Goal: Transaction & Acquisition: Purchase product/service

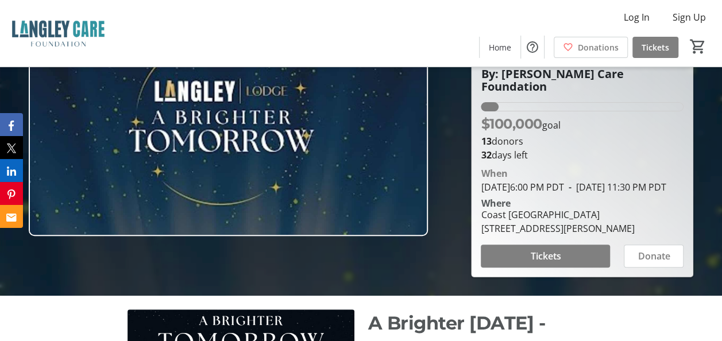
scroll to position [57, 0]
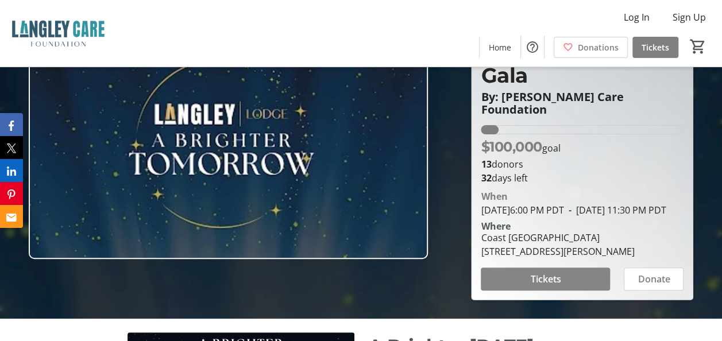
click at [538, 282] on span "Tickets" at bounding box center [545, 279] width 30 height 14
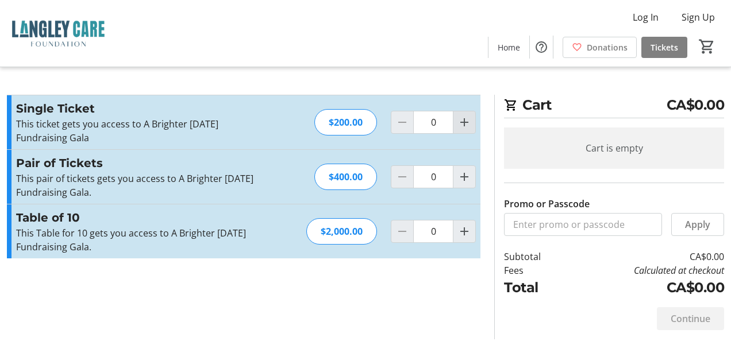
click at [464, 126] on mat-icon "Increment by one" at bounding box center [464, 122] width 14 height 14
type input "1"
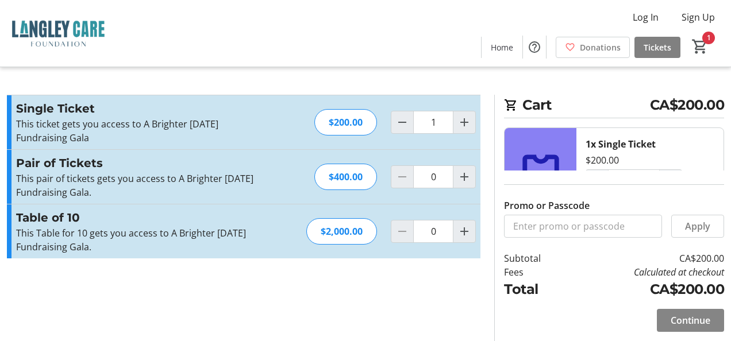
click at [672, 321] on span "Continue" at bounding box center [690, 321] width 40 height 14
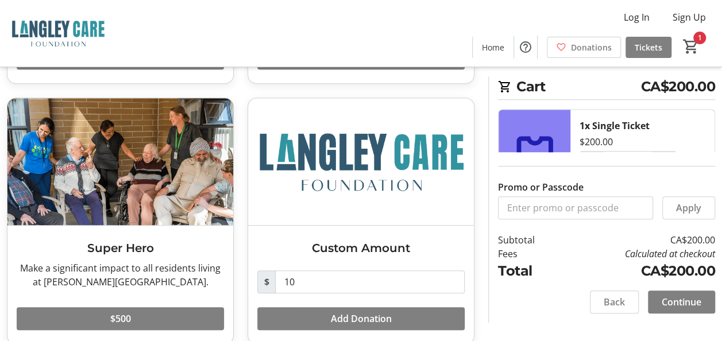
scroll to position [304, 0]
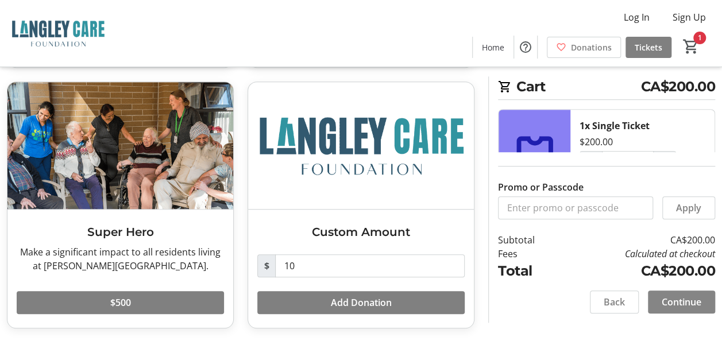
click at [689, 307] on span "Continue" at bounding box center [682, 302] width 40 height 14
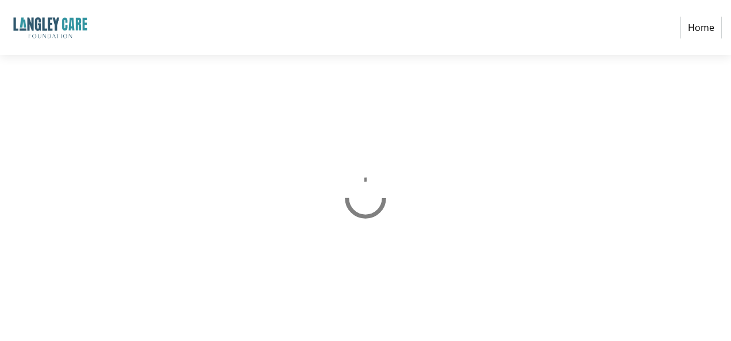
select select "CA"
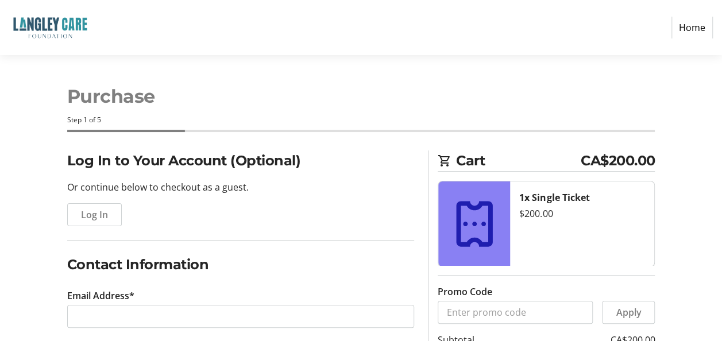
scroll to position [57, 0]
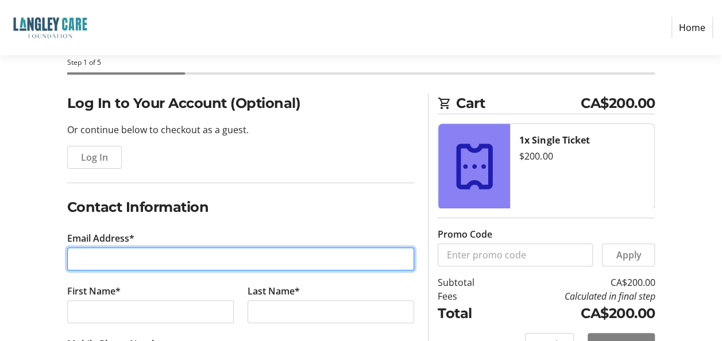
click at [150, 257] on input "Email Address*" at bounding box center [241, 259] width 348 height 23
type input "[PERSON_NAME][EMAIL_ADDRESS][PERSON_NAME][DOMAIN_NAME]"
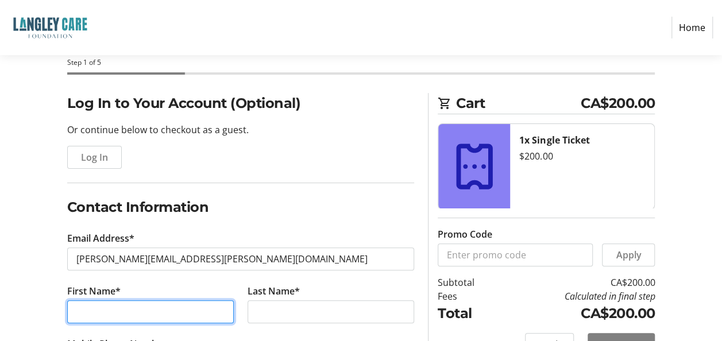
type input "[PERSON_NAME]"
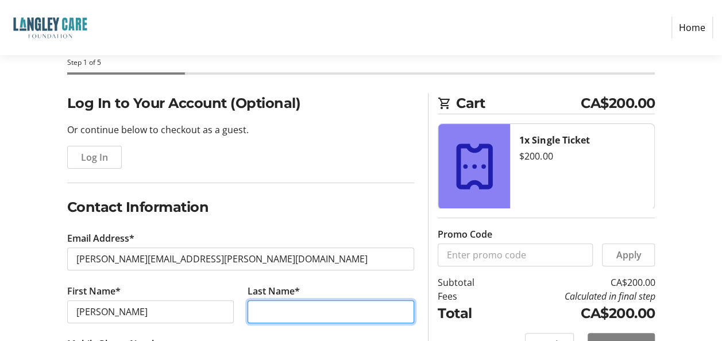
type input "Penney"
type input "[PHONE_NUMBER]"
type input "Marquise Hospitality"
type input "[STREET_ADDRESS]"
type input "[GEOGRAPHIC_DATA]"
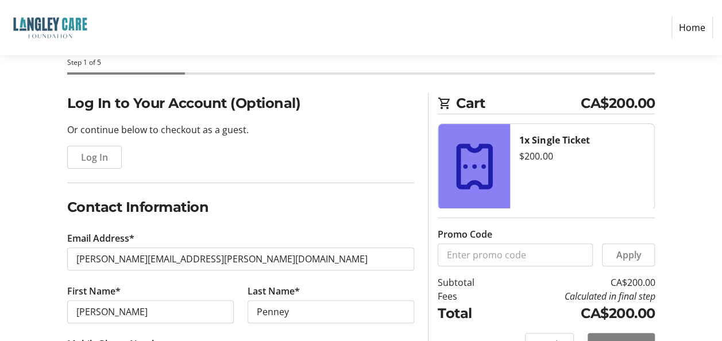
select select "BC"
type input "V5R 1B5"
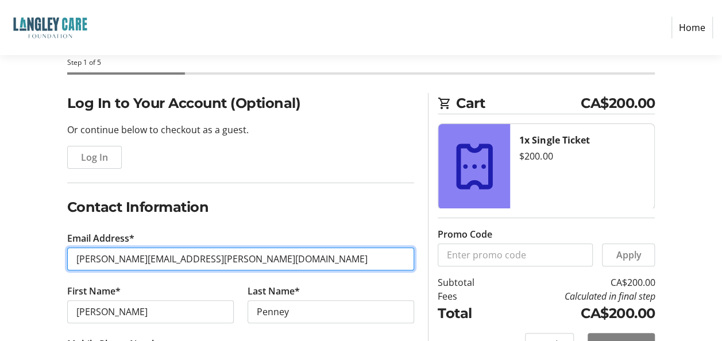
type input "[PERSON_NAME][EMAIL_ADDRESS][DOMAIN_NAME]"
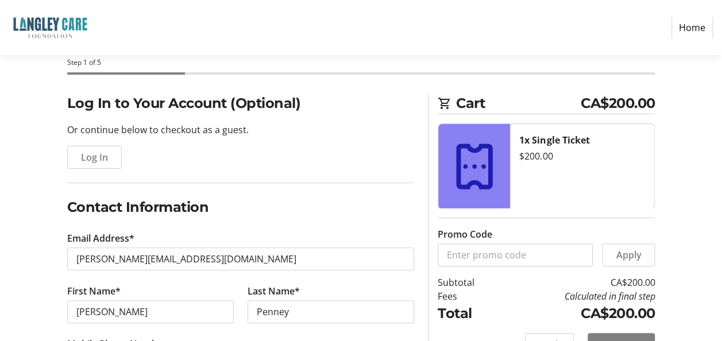
type input "[STREET_ADDRESS]"
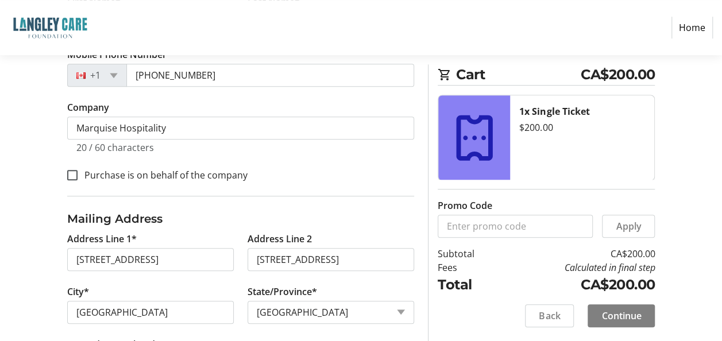
scroll to position [292, 0]
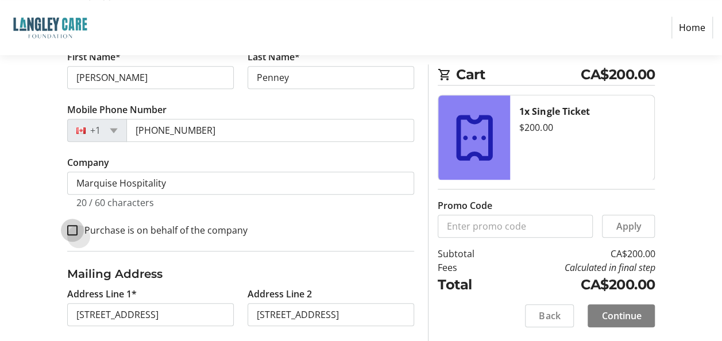
click at [77, 230] on input "Purchase is on behalf of the company" at bounding box center [72, 230] width 10 height 10
checkbox input "true"
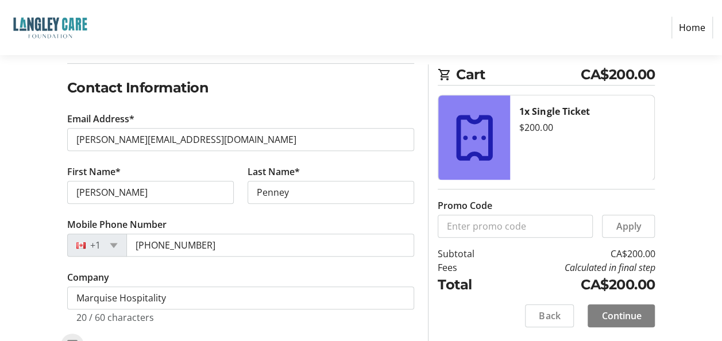
scroll to position [177, 0]
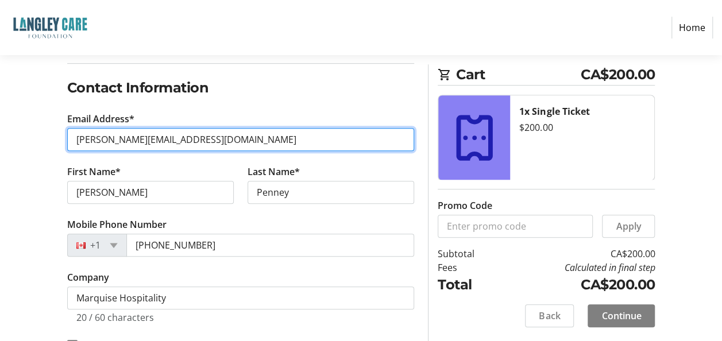
click at [211, 147] on input "[PERSON_NAME][EMAIL_ADDRESS][DOMAIN_NAME]" at bounding box center [241, 139] width 348 height 23
drag, startPoint x: 187, startPoint y: 138, endPoint x: 0, endPoint y: 107, distance: 189.9
click at [0, 108] on html "Home Purchase Step 1 of 5 Cart CA$200.00 1x Single Ticket $200.00 Promo Code Ap…" at bounding box center [361, 198] width 722 height 751
click at [210, 146] on input "[PERSON_NAME][EMAIL_ADDRESS][DOMAIN_NAME]" at bounding box center [241, 139] width 348 height 23
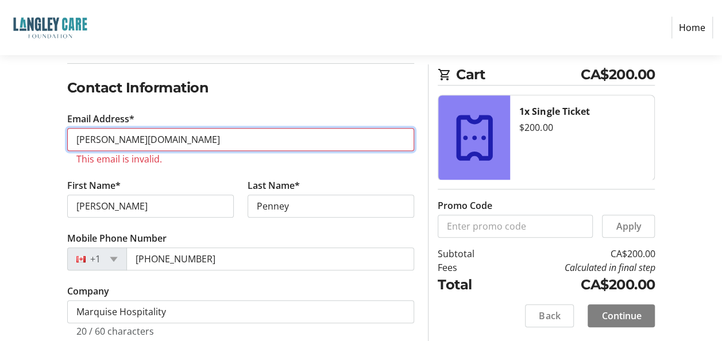
click at [183, 140] on input "[PERSON_NAME][DOMAIN_NAME]" at bounding box center [241, 139] width 348 height 23
click at [219, 139] on input "[PERSON_NAME][DOMAIN_NAME]" at bounding box center [241, 139] width 348 height 23
type input "[PERSON_NAME][EMAIL_ADDRESS][PERSON_NAME][DOMAIN_NAME]"
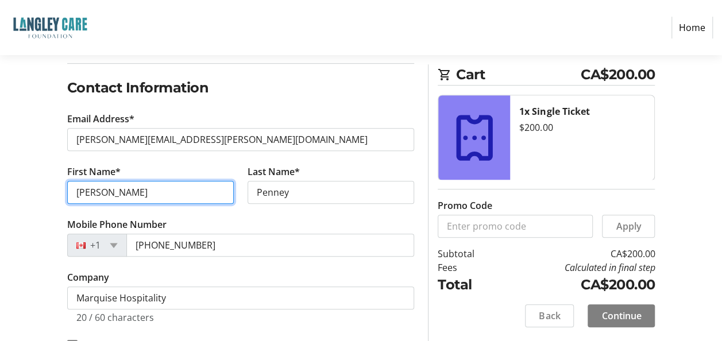
click at [176, 190] on input "[PERSON_NAME]" at bounding box center [150, 192] width 167 height 23
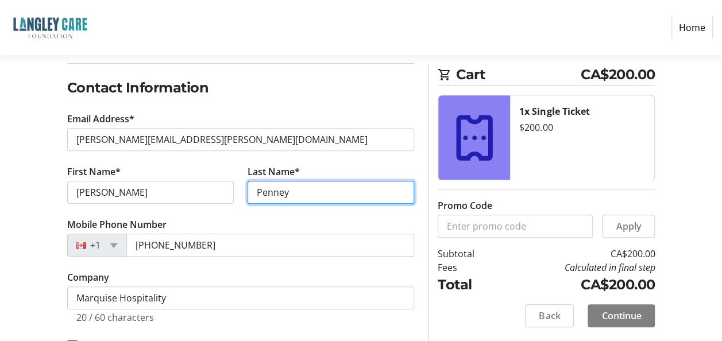
click at [311, 199] on input "Penney" at bounding box center [331, 192] width 167 height 23
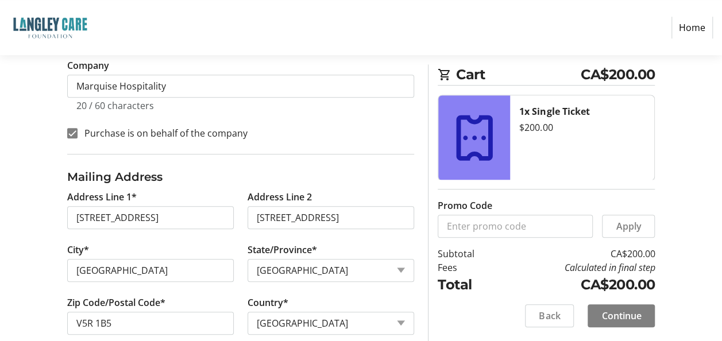
scroll to position [407, 0]
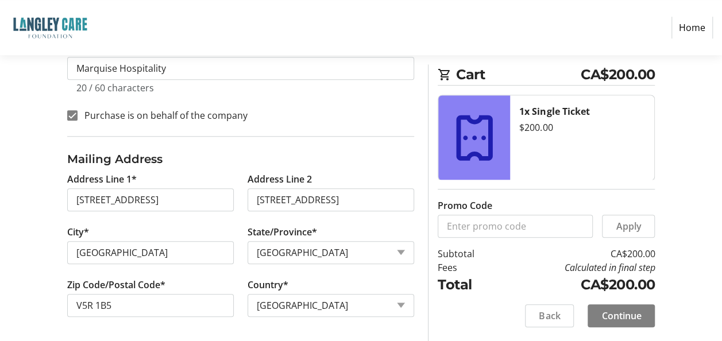
click at [624, 317] on span "Continue" at bounding box center [622, 316] width 40 height 14
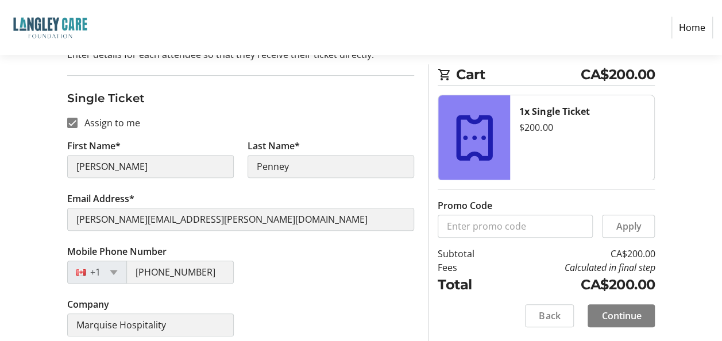
scroll to position [140, 0]
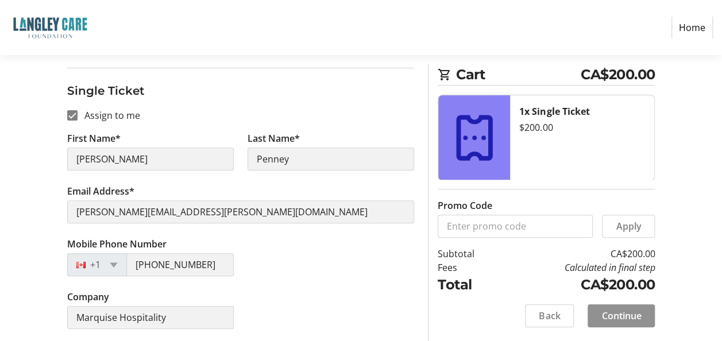
click at [631, 316] on span "Continue" at bounding box center [622, 316] width 40 height 14
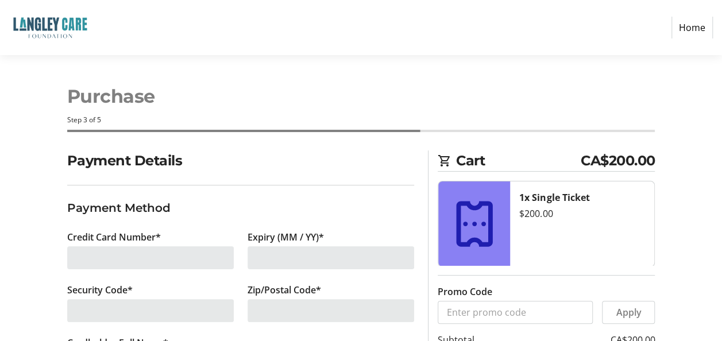
click at [173, 253] on div at bounding box center [150, 257] width 167 height 23
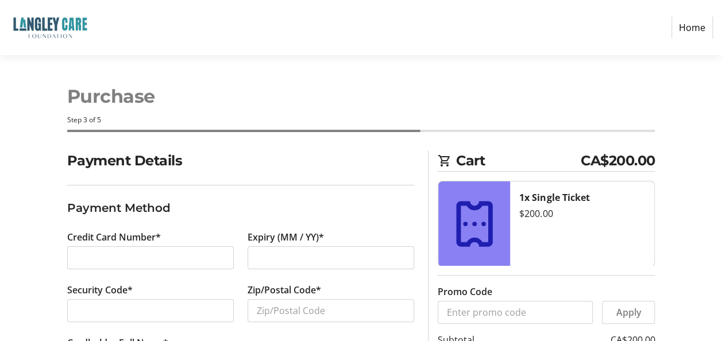
click at [388, 107] on h1 "Purchase" at bounding box center [361, 97] width 588 height 28
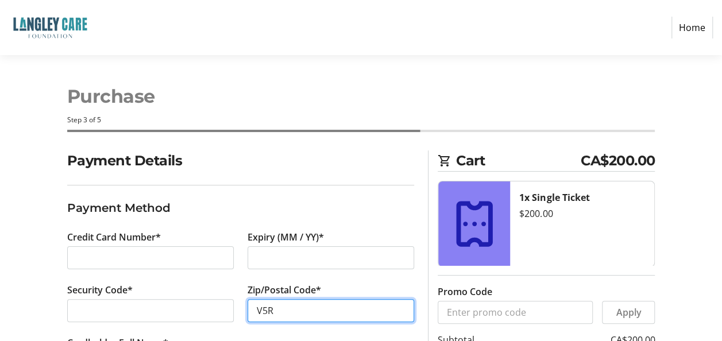
type input "V5R 1B5"
type input "1"
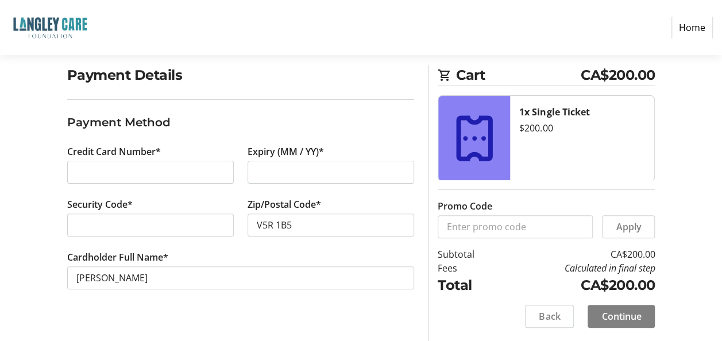
scroll to position [86, 0]
click at [624, 323] on span at bounding box center [621, 316] width 67 height 28
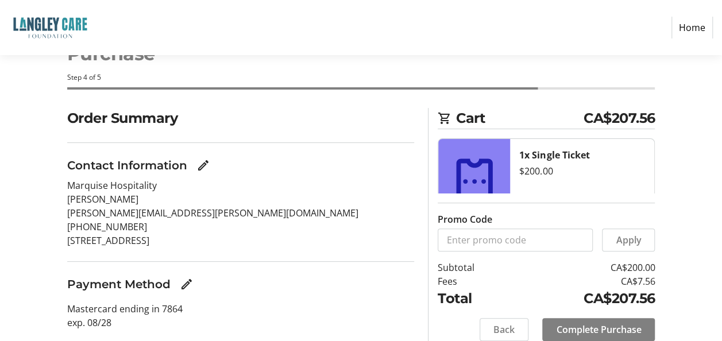
scroll to position [86, 0]
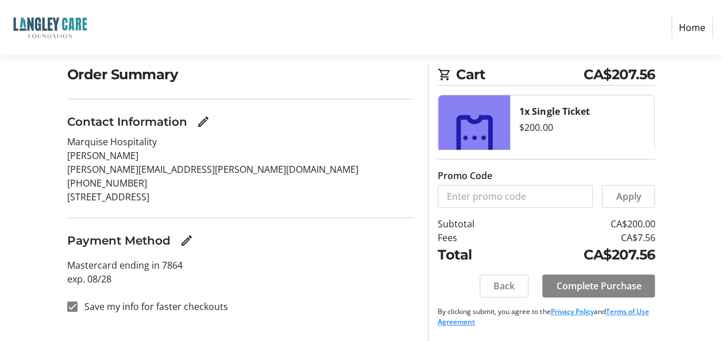
click at [612, 286] on span "Complete Purchase" at bounding box center [598, 286] width 85 height 14
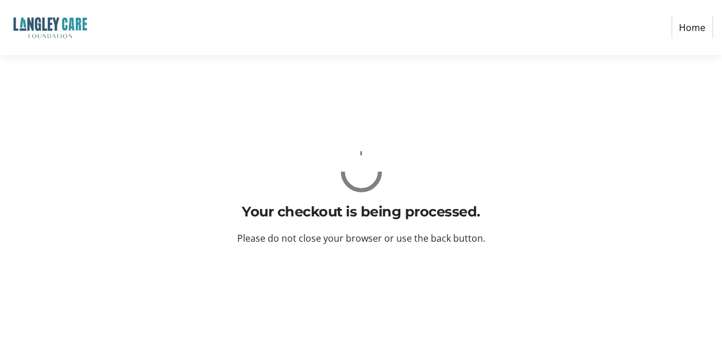
scroll to position [0, 0]
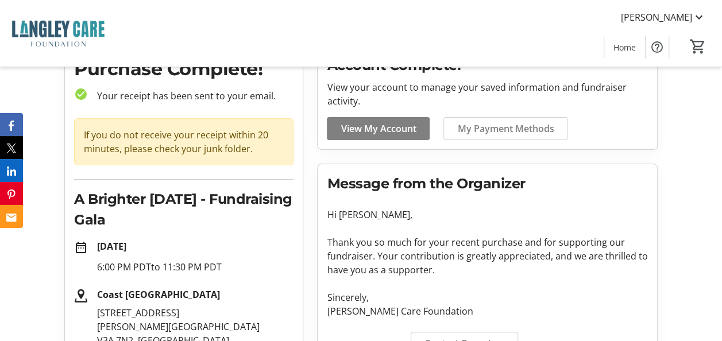
scroll to position [115, 0]
